Goal: Download file/media

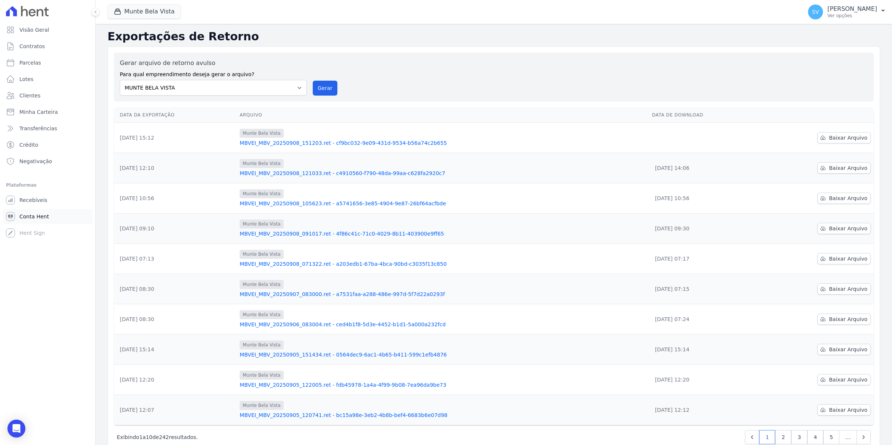
click at [47, 219] on link "Conta Hent" at bounding box center [47, 216] width 89 height 15
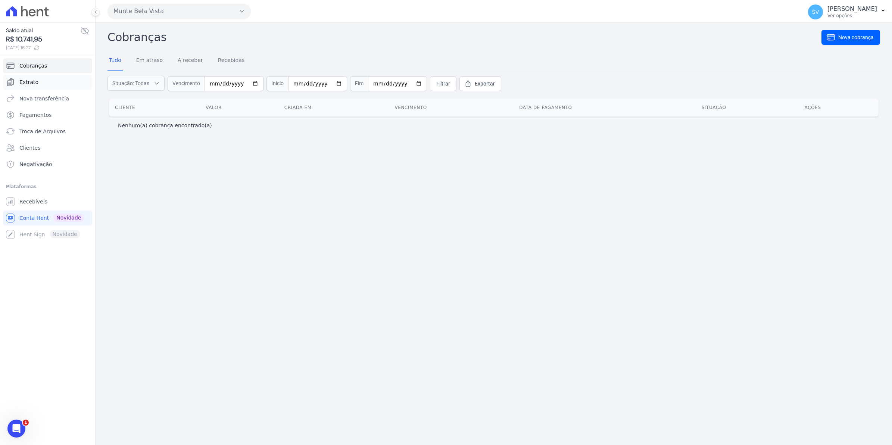
click at [32, 80] on span "Extrato" at bounding box center [28, 81] width 19 height 7
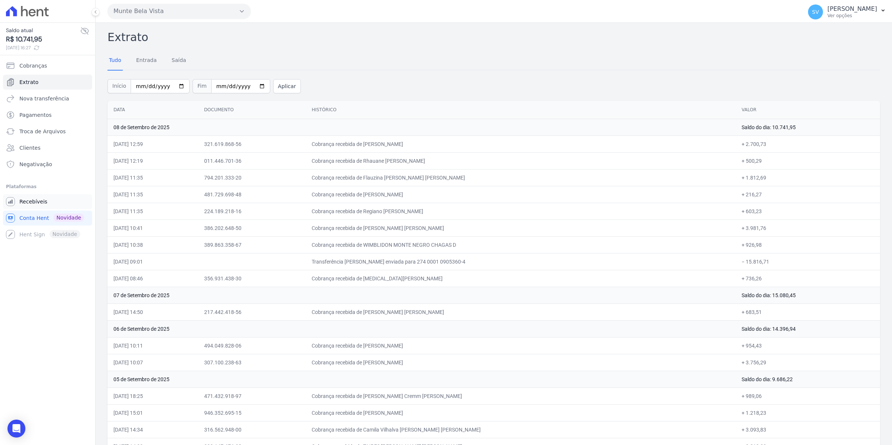
click at [31, 202] on span "Recebíveis" at bounding box center [33, 201] width 28 height 7
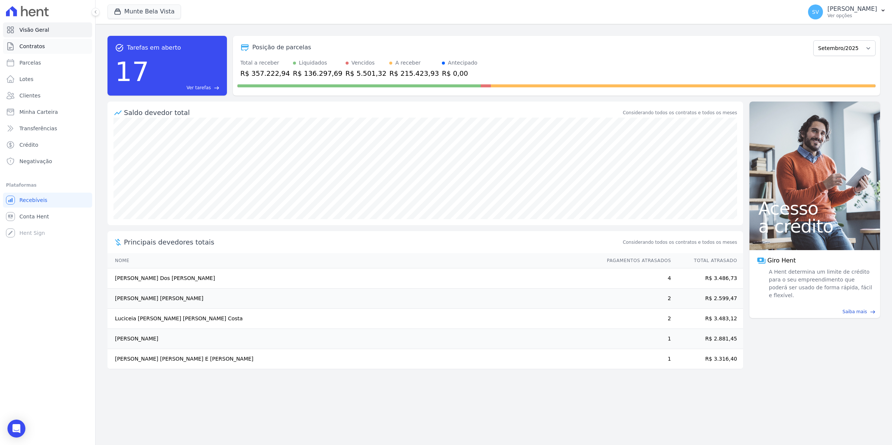
click at [35, 41] on link "Contratos" at bounding box center [47, 46] width 89 height 15
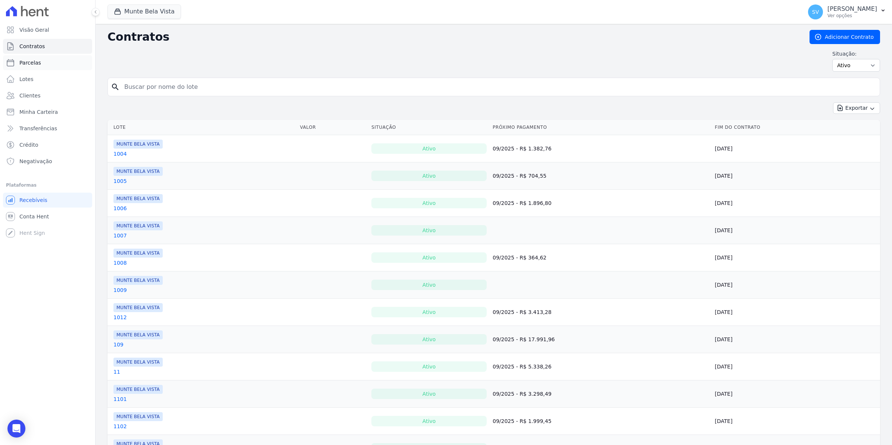
click at [29, 65] on span "Parcelas" at bounding box center [30, 62] width 22 height 7
select select
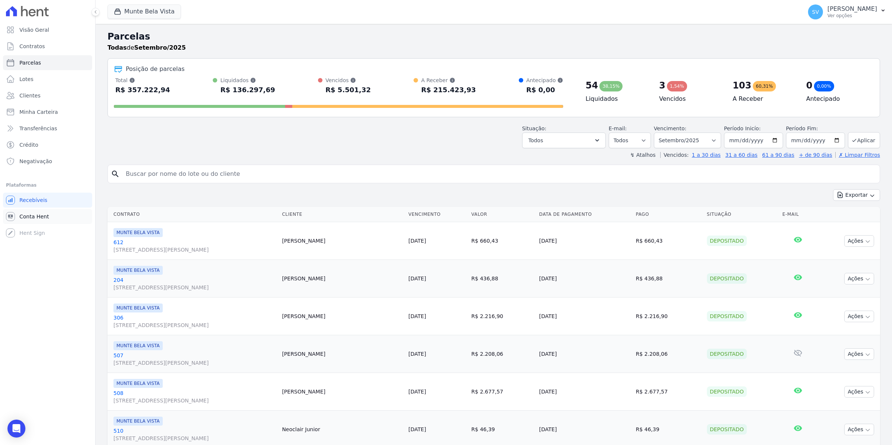
click at [23, 211] on link "Conta Hent" at bounding box center [47, 216] width 89 height 15
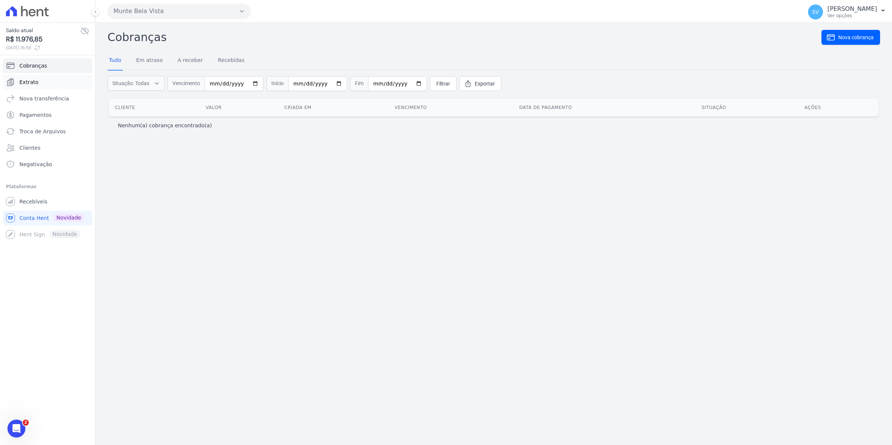
click at [43, 83] on link "Extrato" at bounding box center [47, 82] width 89 height 15
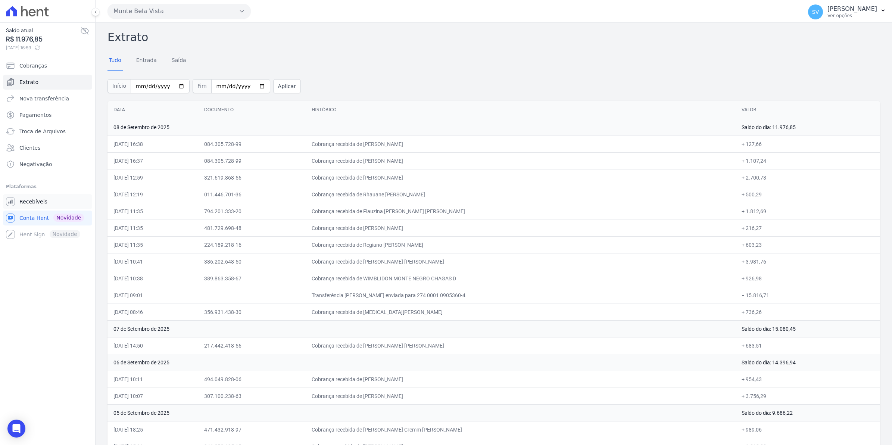
drag, startPoint x: 23, startPoint y: 202, endPoint x: 34, endPoint y: 202, distance: 10.5
click at [25, 202] on span "Recebíveis" at bounding box center [33, 201] width 28 height 7
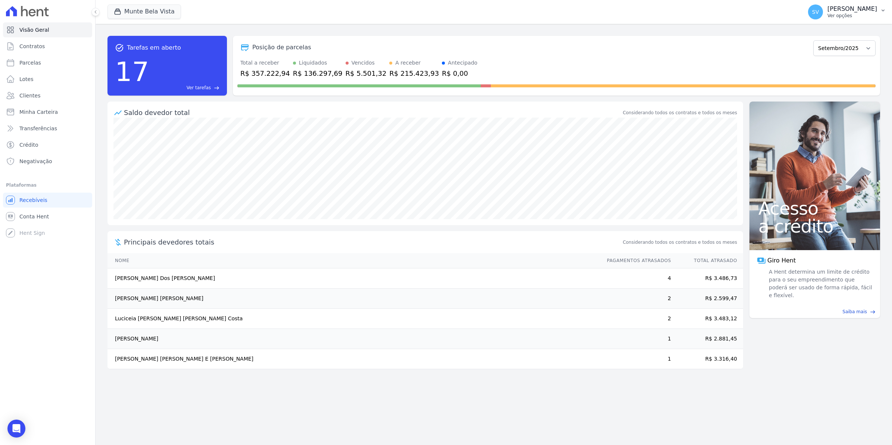
click at [823, 16] on span "SV" at bounding box center [815, 11] width 15 height 15
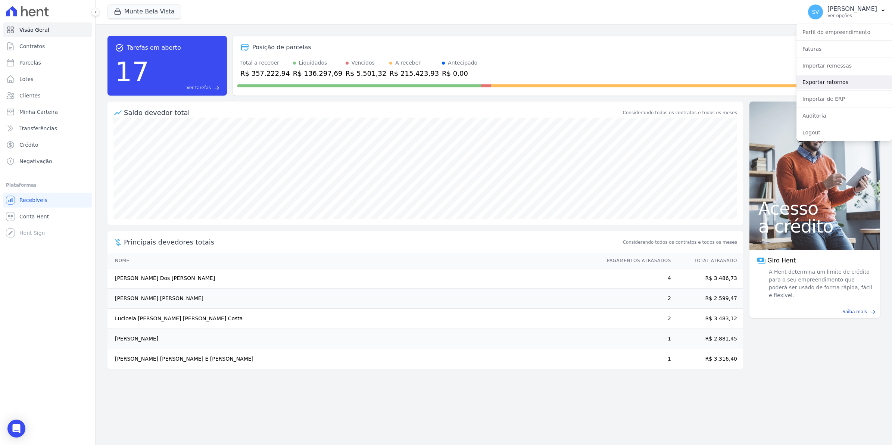
click at [812, 87] on link "Exportar retornos" at bounding box center [844, 81] width 96 height 13
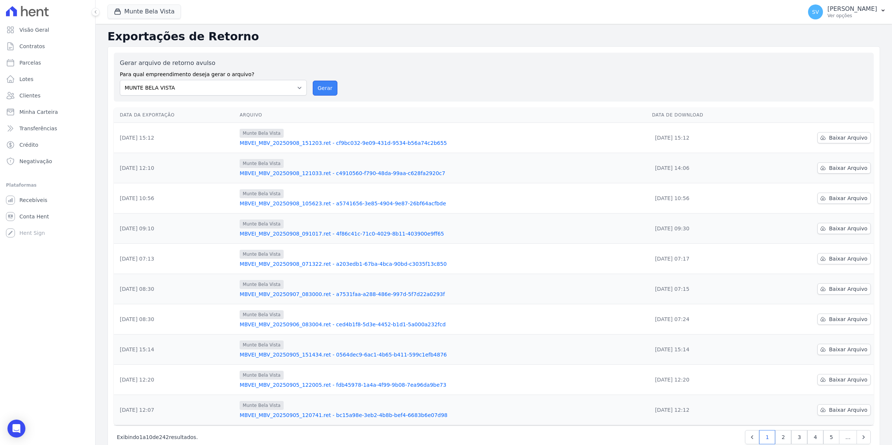
click at [325, 88] on button "Gerar" at bounding box center [325, 88] width 25 height 15
click at [320, 81] on button "Gerar" at bounding box center [325, 88] width 25 height 15
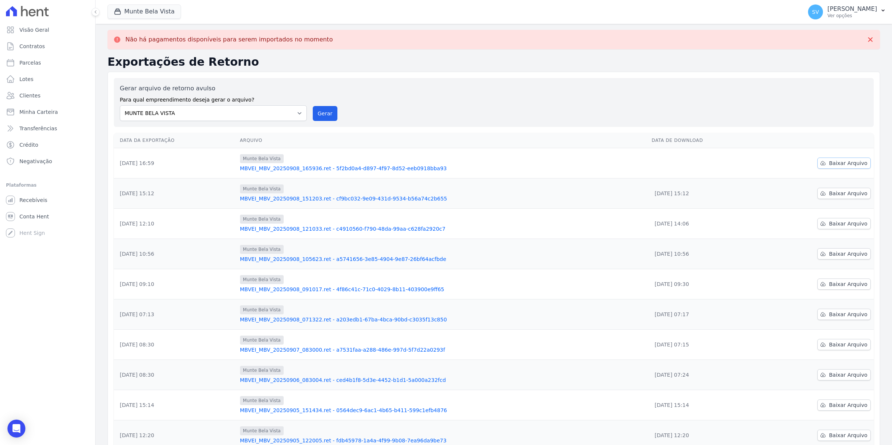
click at [839, 162] on span "Baixar Arquivo" at bounding box center [848, 162] width 38 height 7
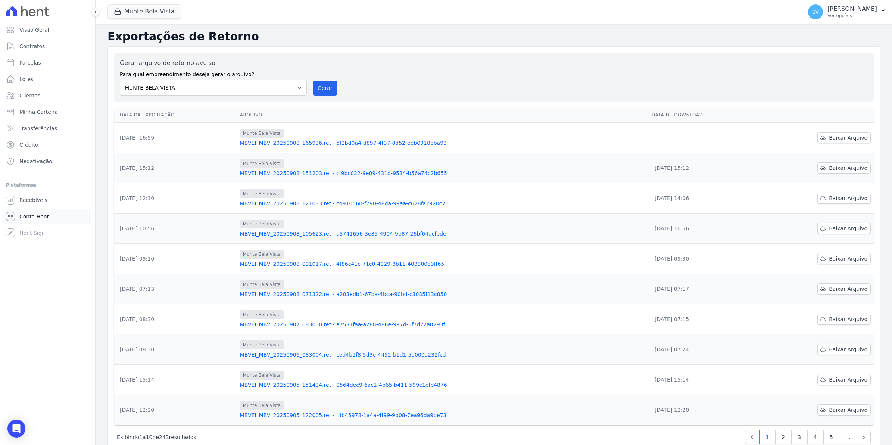
click at [25, 212] on link "Conta Hent" at bounding box center [47, 216] width 89 height 15
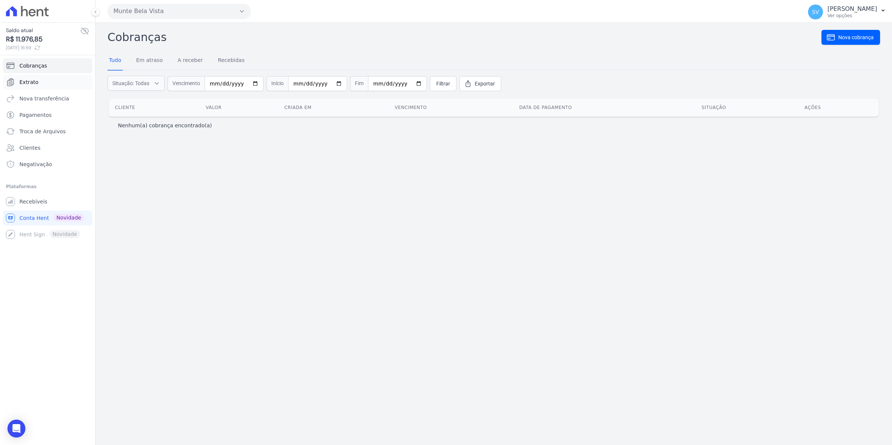
click at [34, 81] on span "Extrato" at bounding box center [28, 81] width 19 height 7
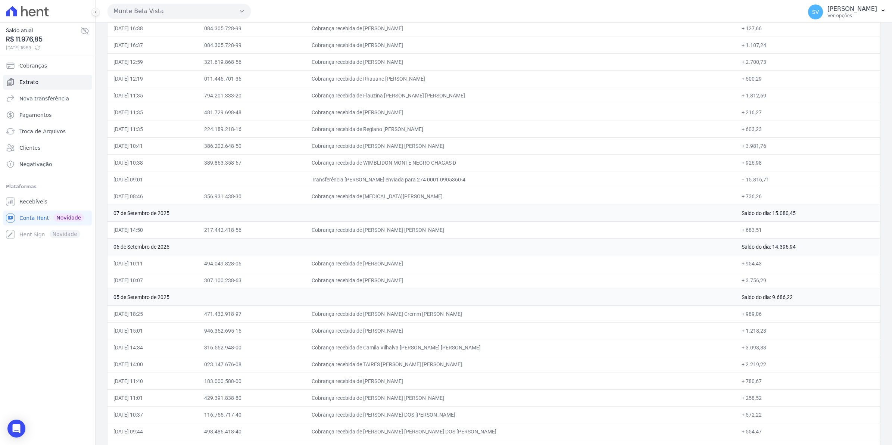
scroll to position [47, 0]
